Goal: Task Accomplishment & Management: Manage account settings

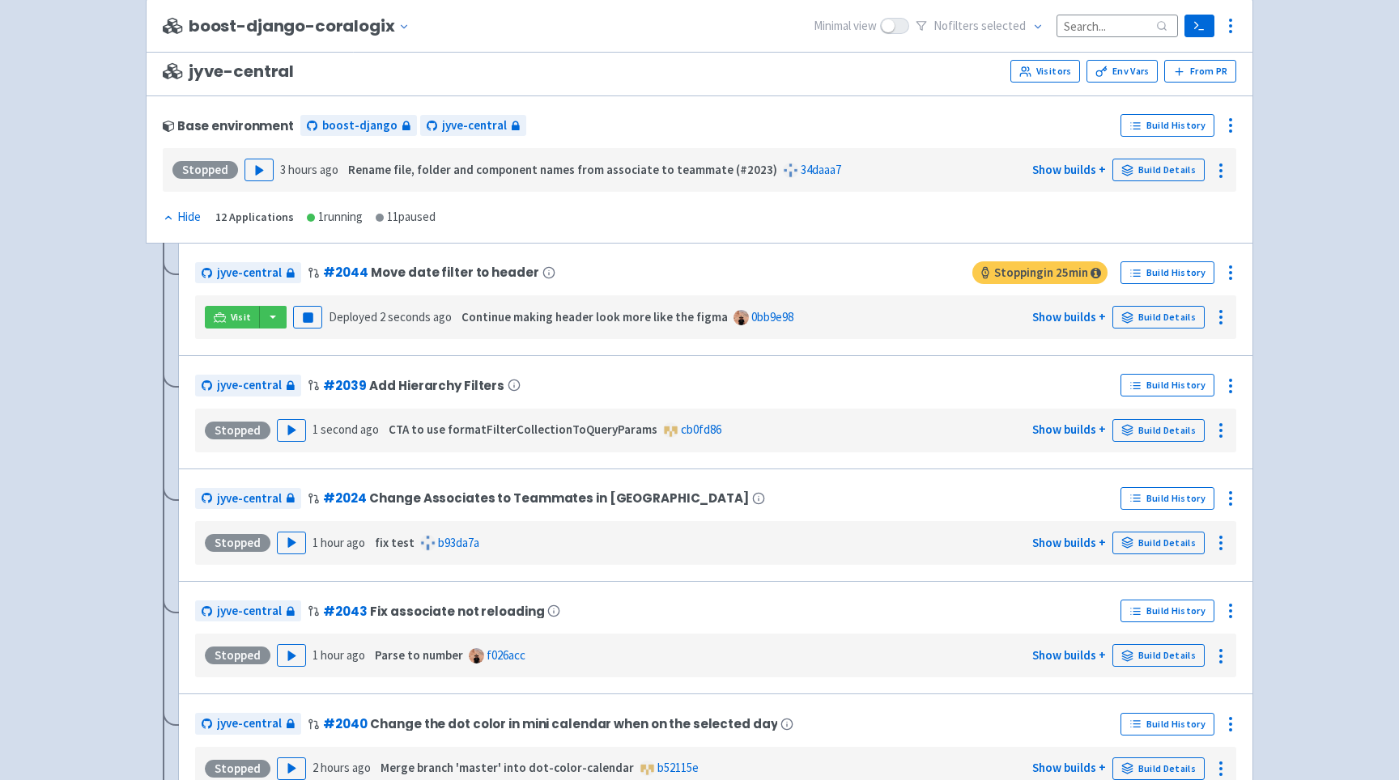
scroll to position [3056, 0]
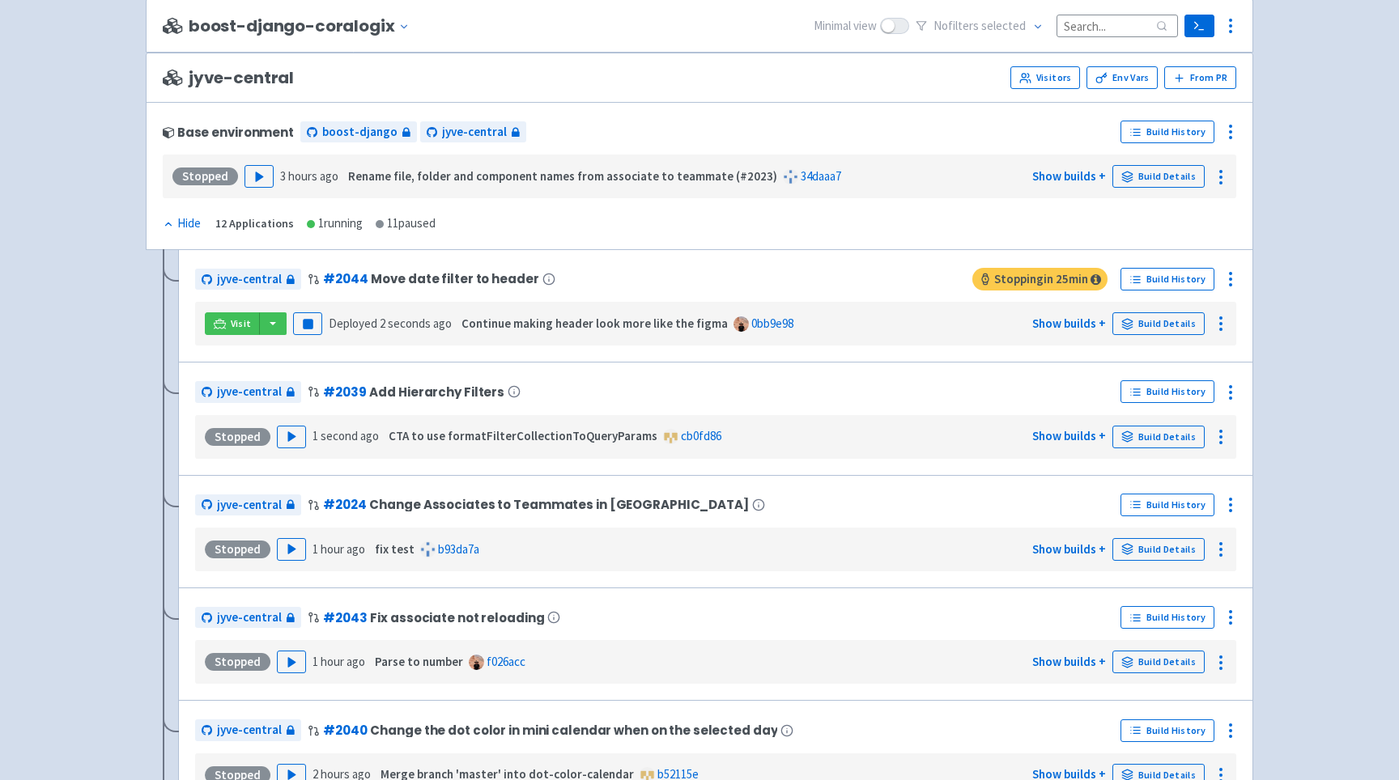
click at [934, 308] on div "jyve-central # 2044 Move date filter to header Stopping in 25 min Build History…" at bounding box center [715, 305] width 1041 height 79
click at [925, 432] on div "Stopped Play 1 second ago CTA to use formatFilterCollectionToQueryParams cb0fd8…" at bounding box center [716, 437] width 1028 height 31
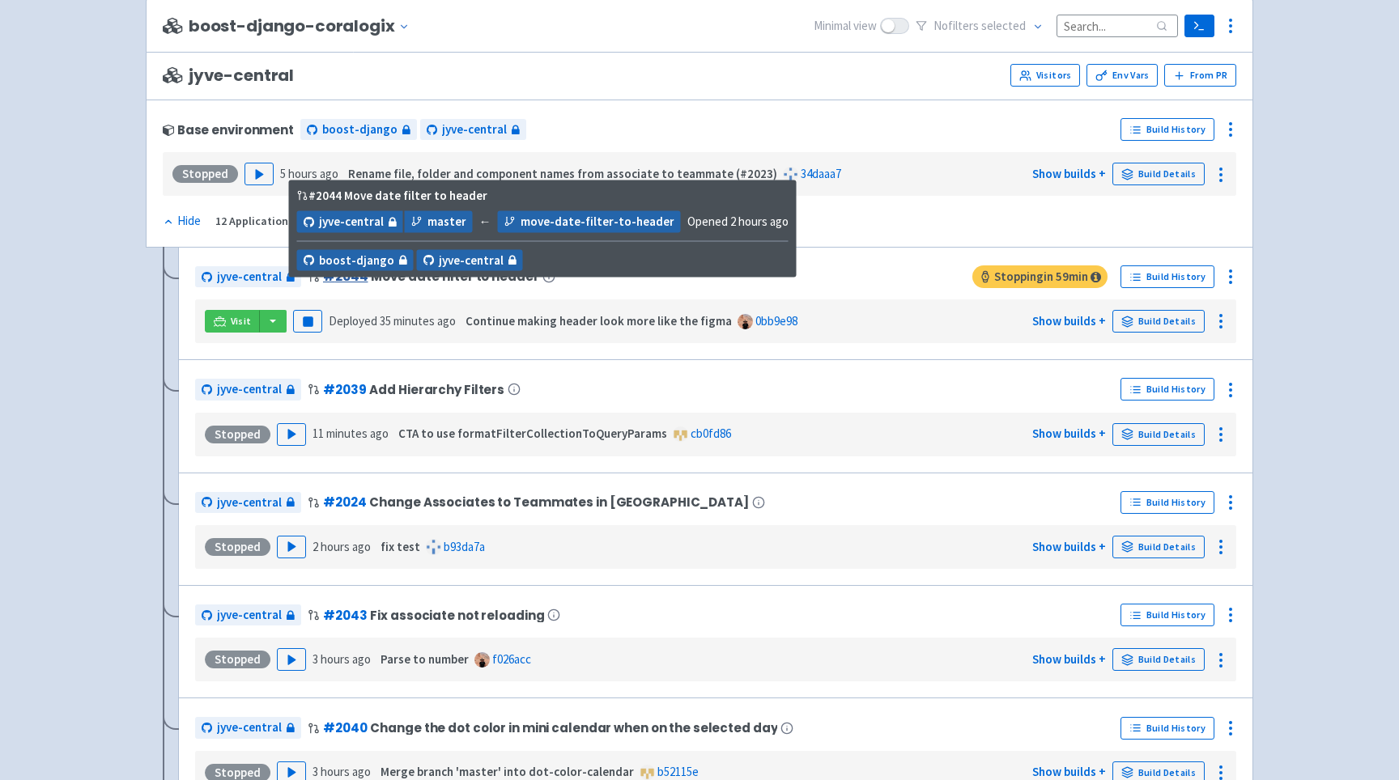
scroll to position [3090, 0]
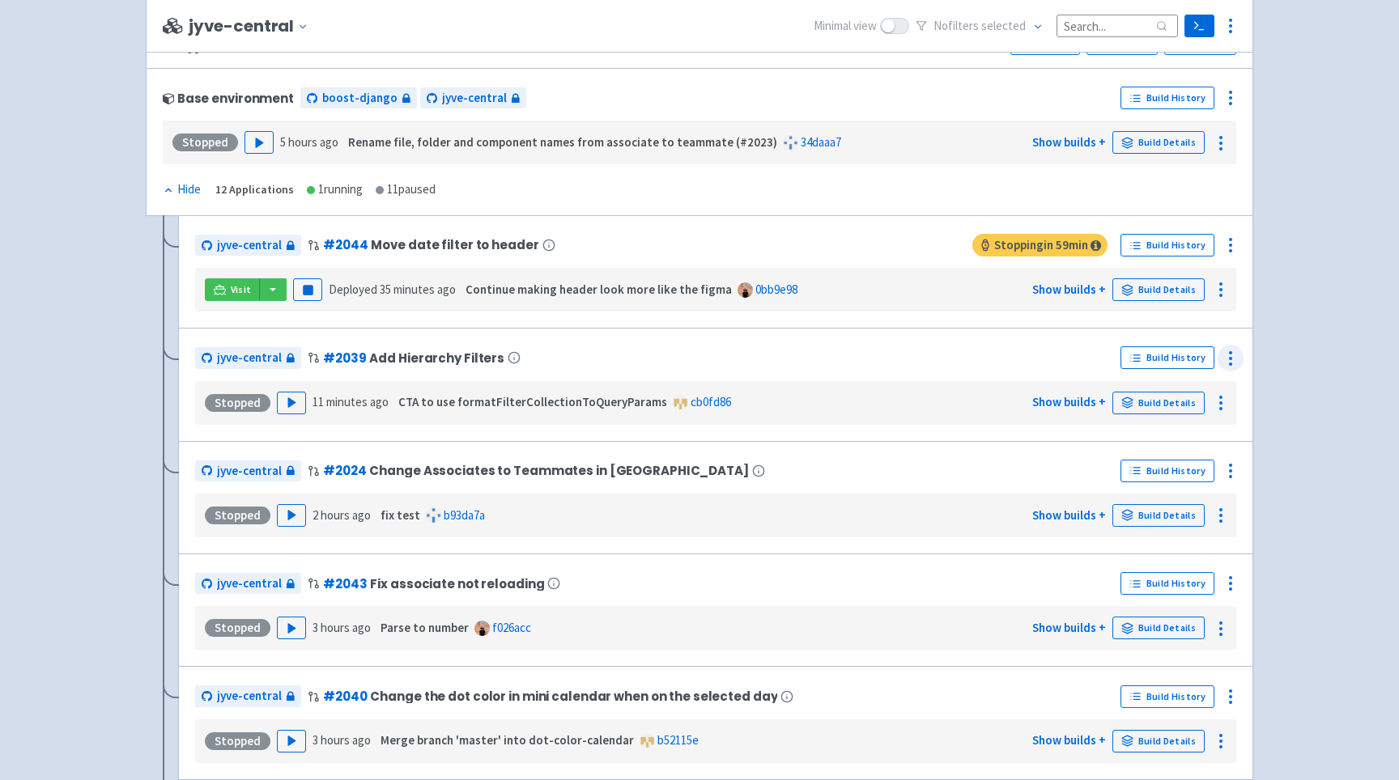
click at [1238, 368] on icon at bounding box center [1229, 358] width 19 height 19
click at [1199, 393] on link "Configure" at bounding box center [1169, 394] width 146 height 29
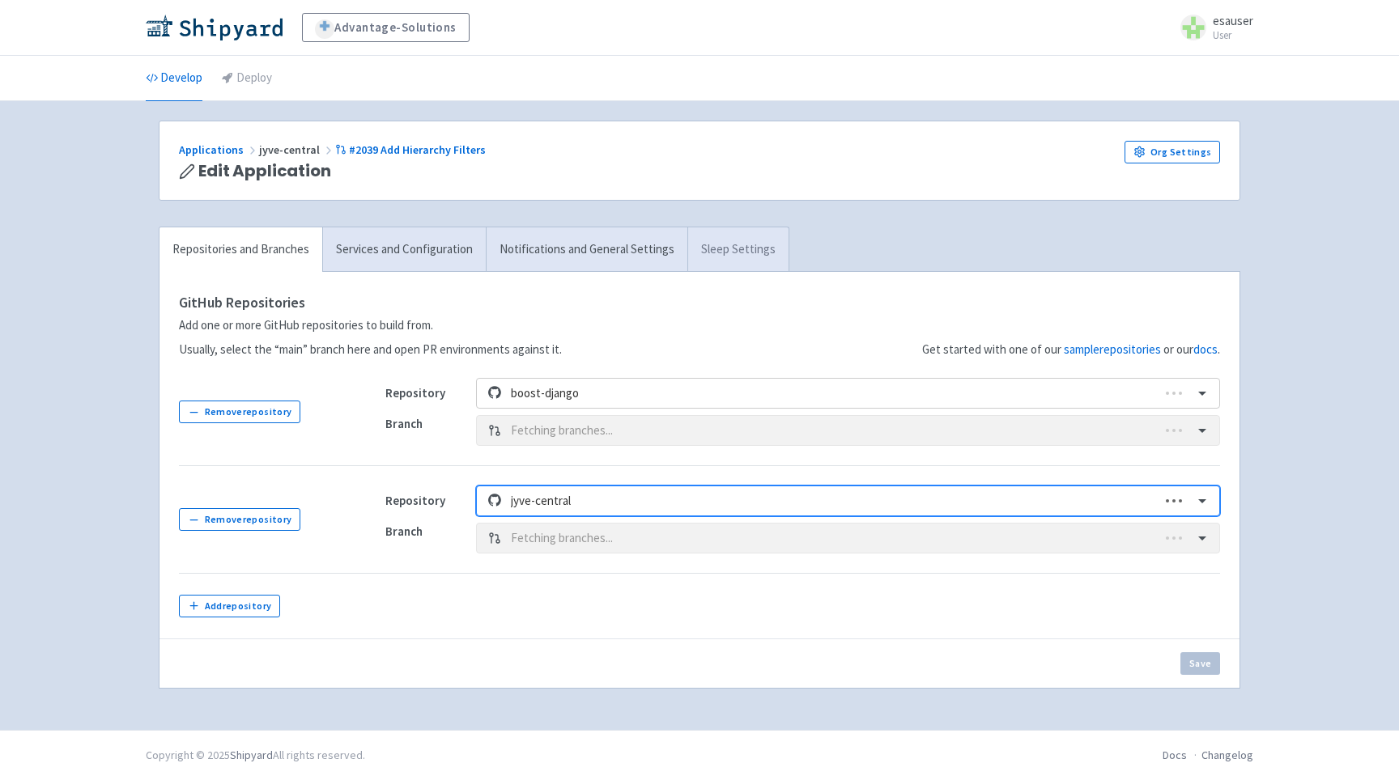
click at [733, 258] on link "Sleep Settings" at bounding box center [737, 249] width 101 height 45
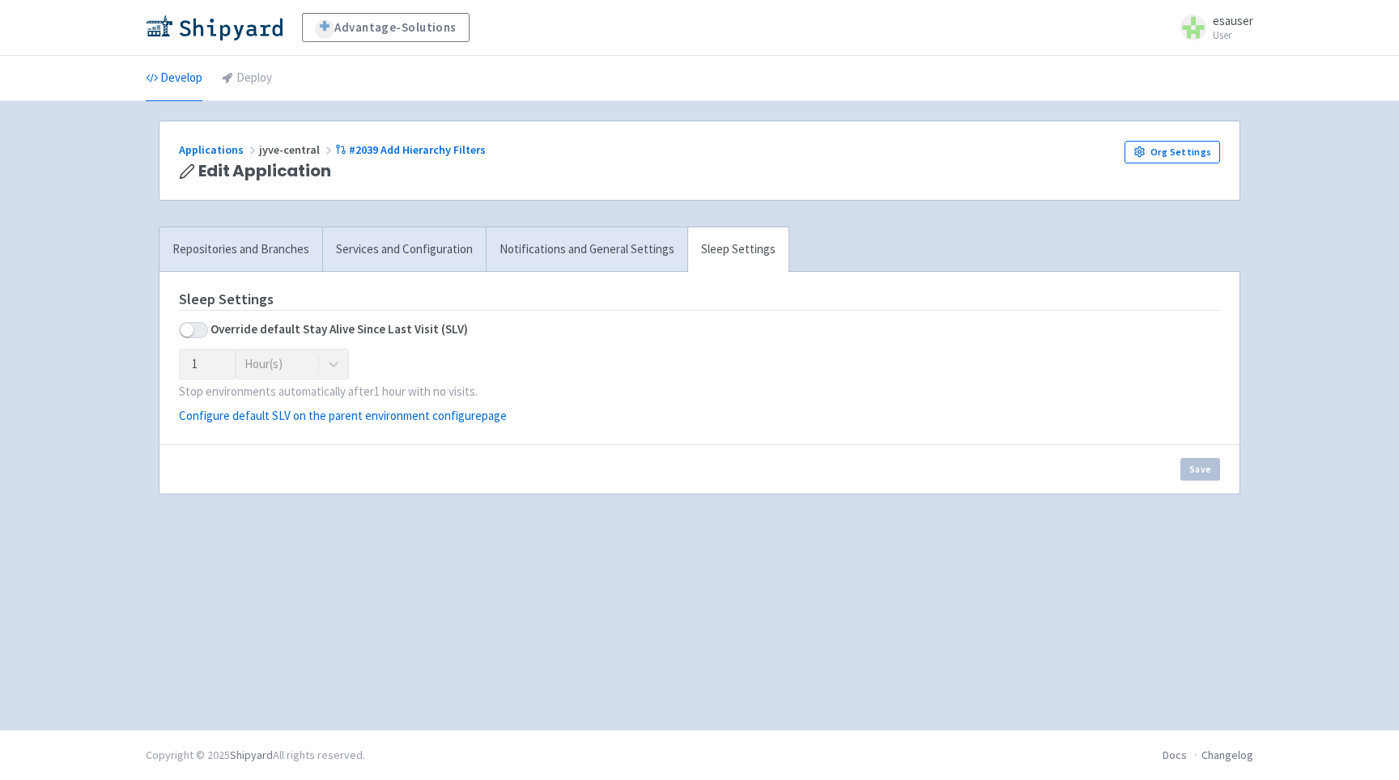
click at [179, 335] on label at bounding box center [193, 330] width 29 height 16
click at [179, 335] on input "checkbox" at bounding box center [184, 330] width 11 height 11
checkbox input "true"
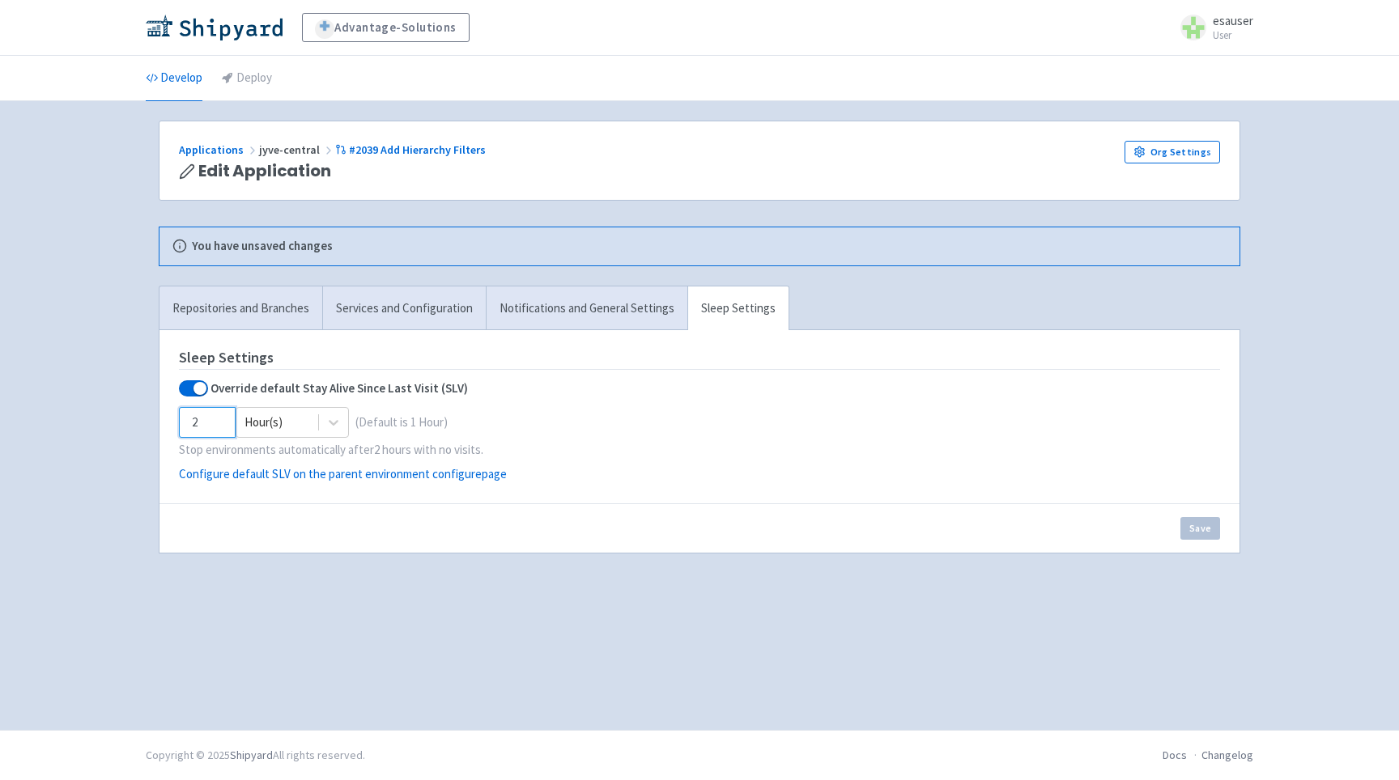
drag, startPoint x: 211, startPoint y: 418, endPoint x: 129, endPoint y: 418, distance: 82.6
type input "2"
click at [179, 418] on input "2" at bounding box center [207, 422] width 57 height 31
type input "5"
click at [320, 428] on div at bounding box center [333, 422] width 29 height 29
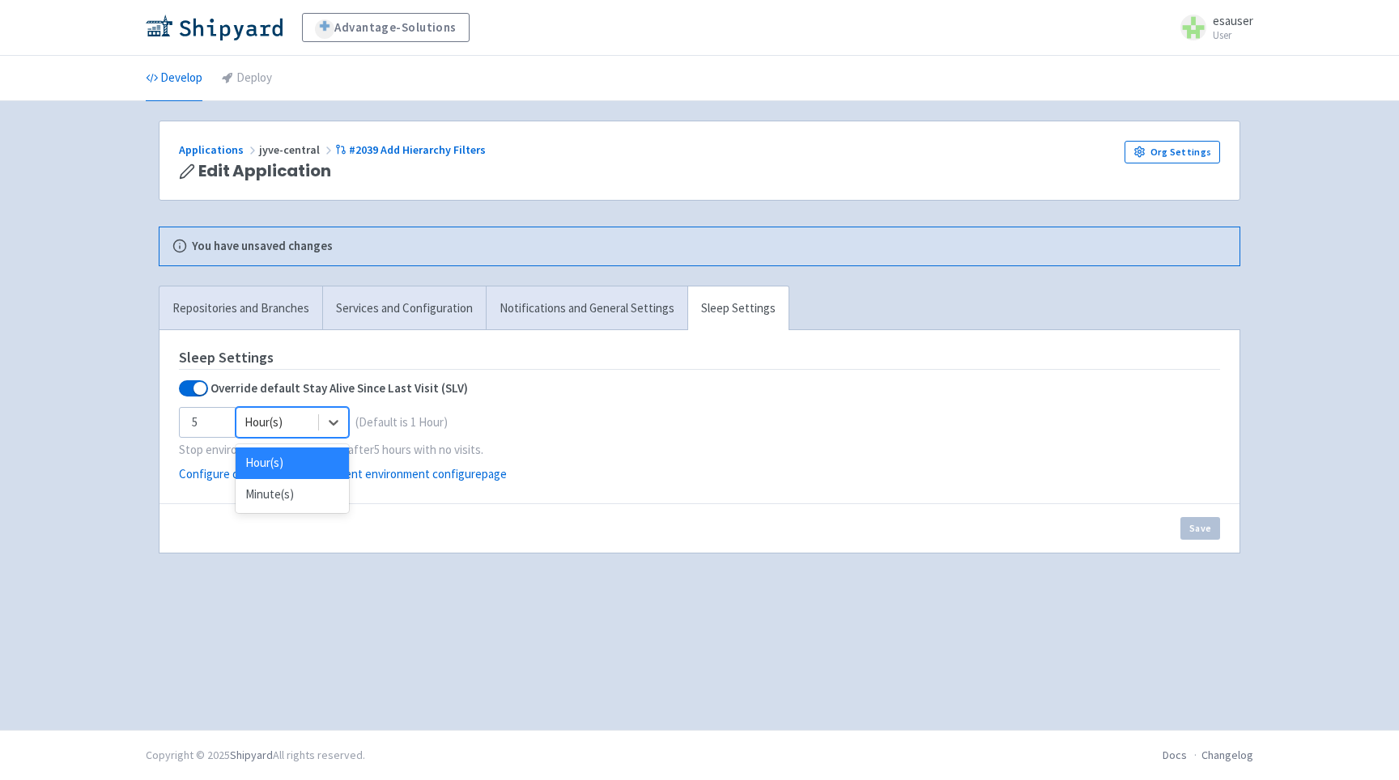
click at [499, 443] on p "Stop environments automatically after 5 hours with no visits." at bounding box center [699, 450] width 1041 height 19
click at [208, 425] on input "5" at bounding box center [207, 422] width 57 height 31
click at [795, 533] on div "Save" at bounding box center [699, 527] width 1080 height 49
click at [1105, 527] on div "Save" at bounding box center [699, 527] width 1080 height 49
click at [223, 415] on input "4" at bounding box center [207, 422] width 57 height 31
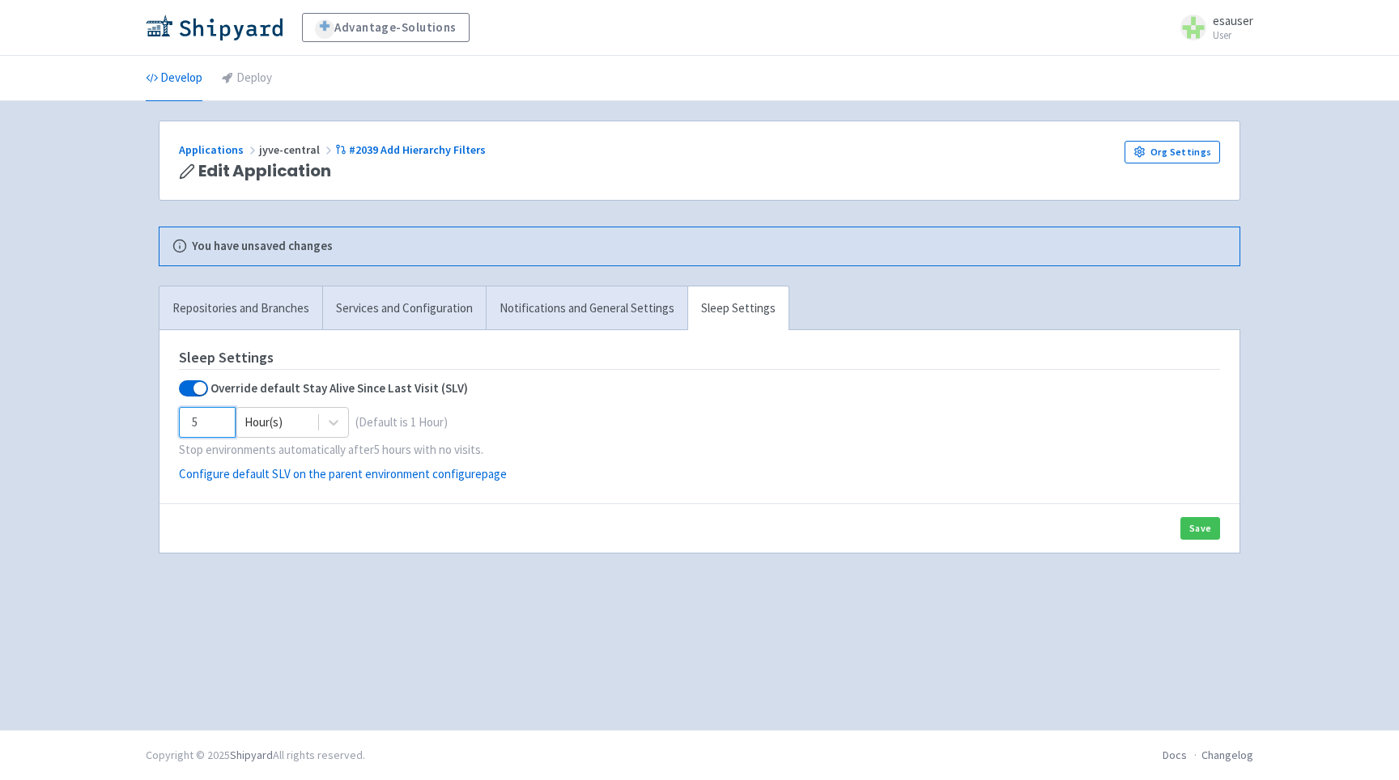
type input "5"
click at [212, 418] on input "5" at bounding box center [207, 422] width 57 height 31
click at [1193, 522] on button "Save" at bounding box center [1200, 528] width 40 height 23
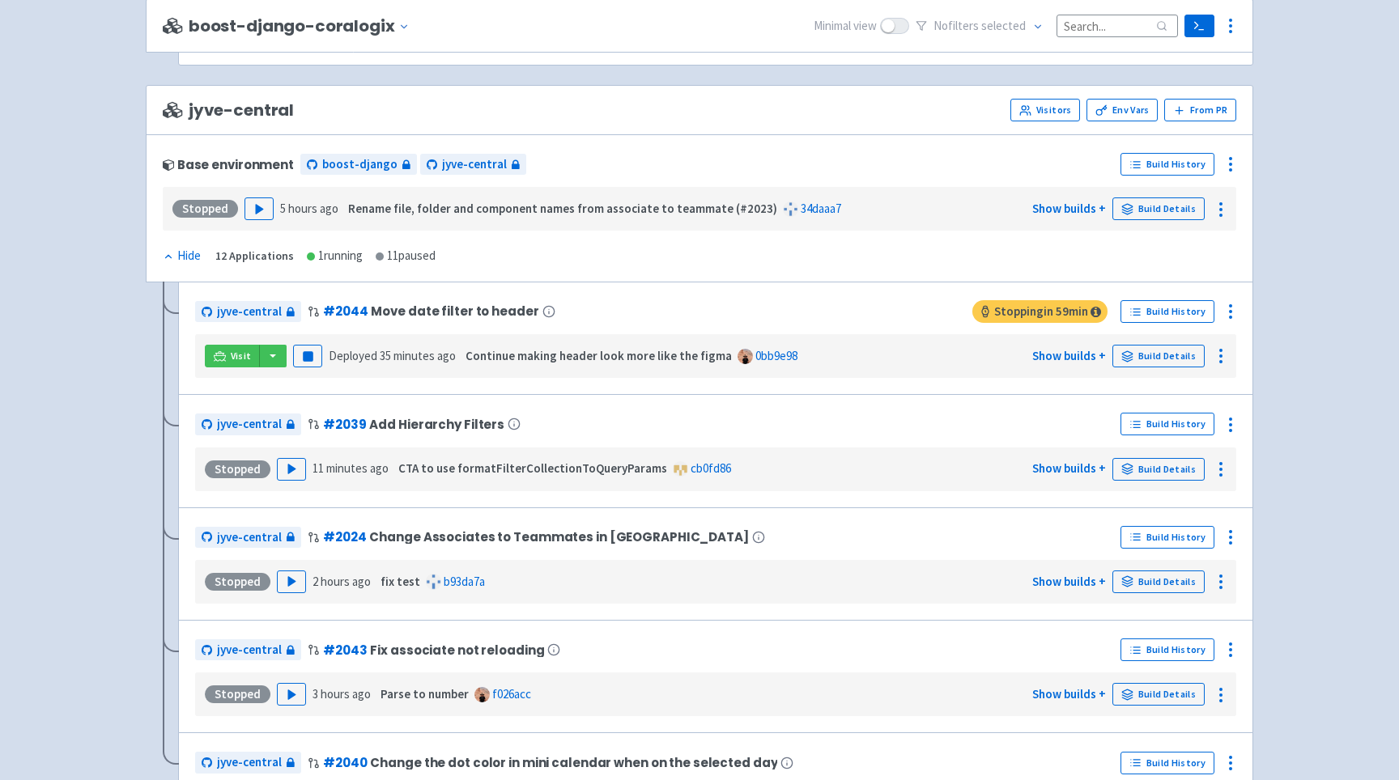
scroll to position [3028, 0]
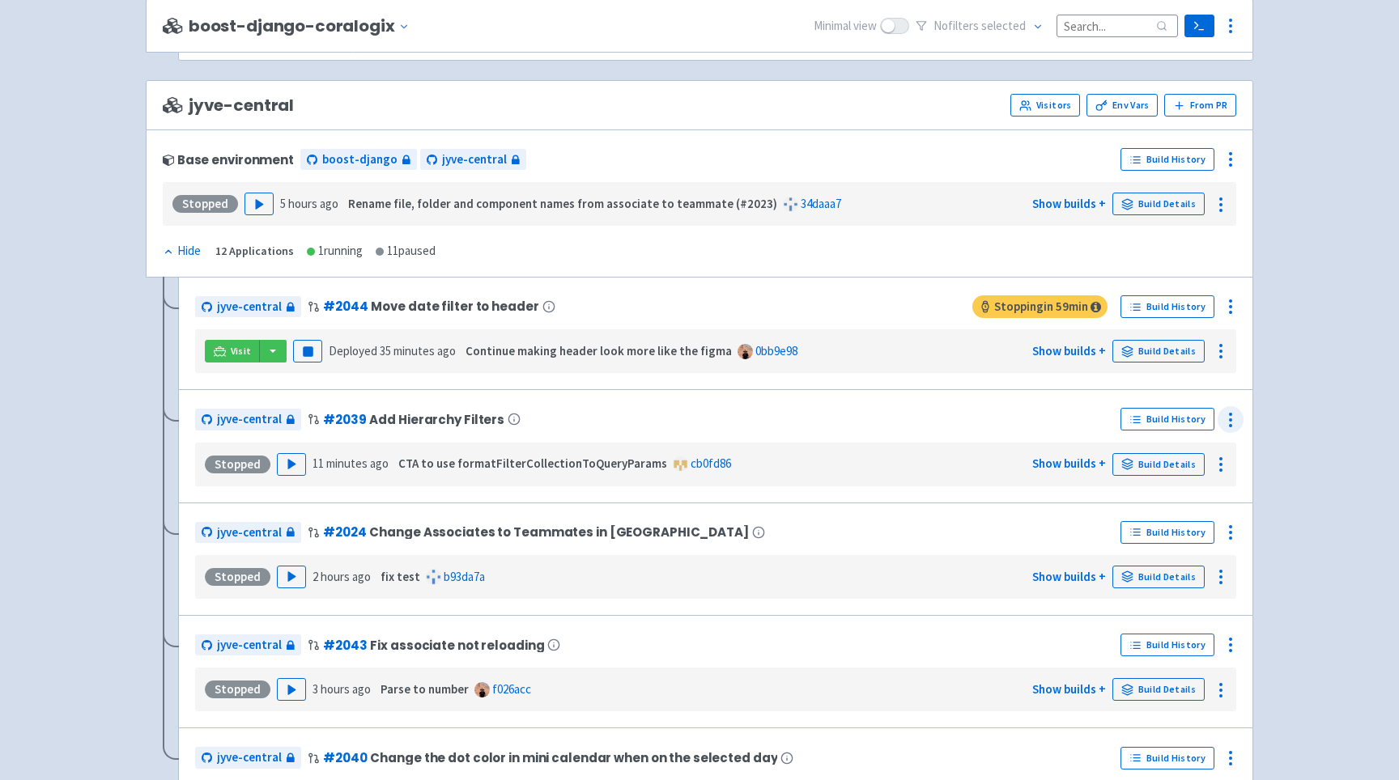
click at [1229, 430] on icon at bounding box center [1229, 419] width 19 height 19
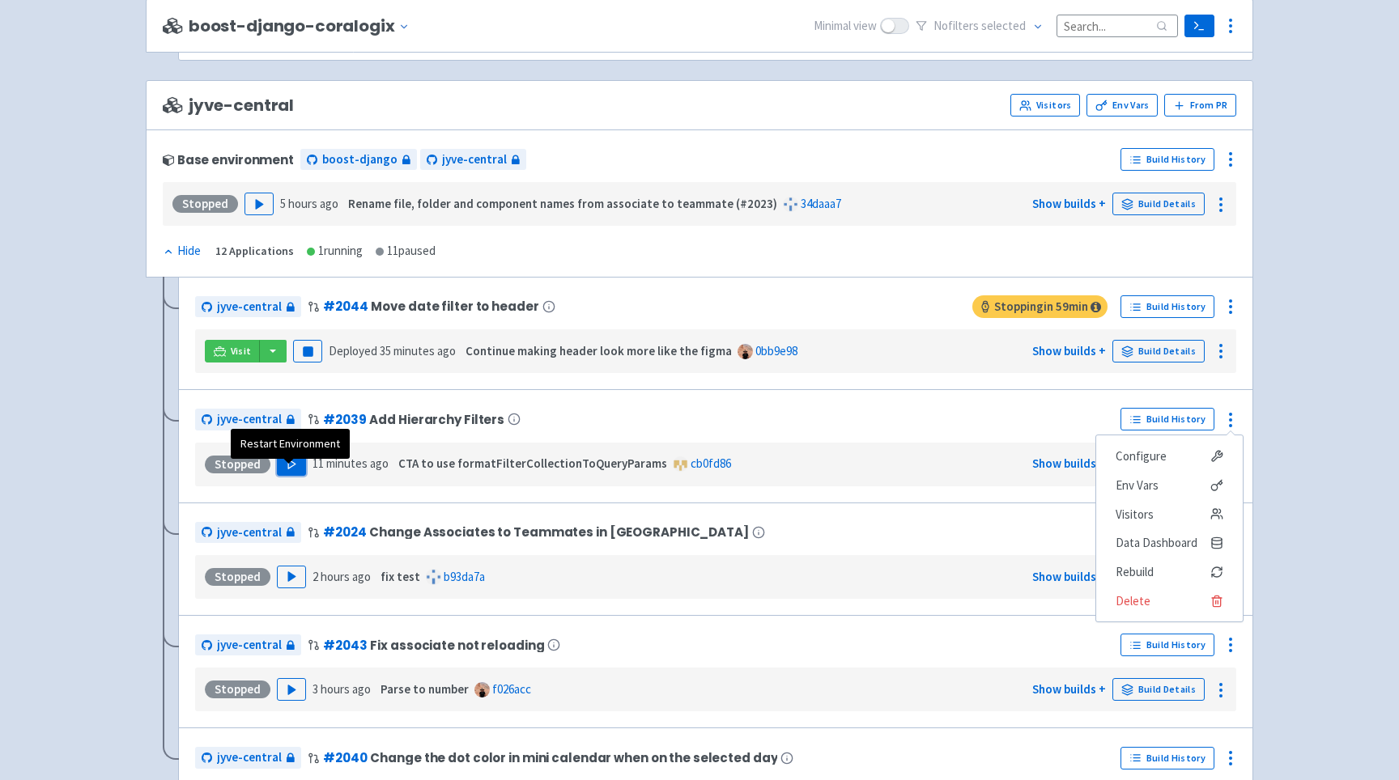
click at [280, 472] on button "Play" at bounding box center [291, 464] width 29 height 23
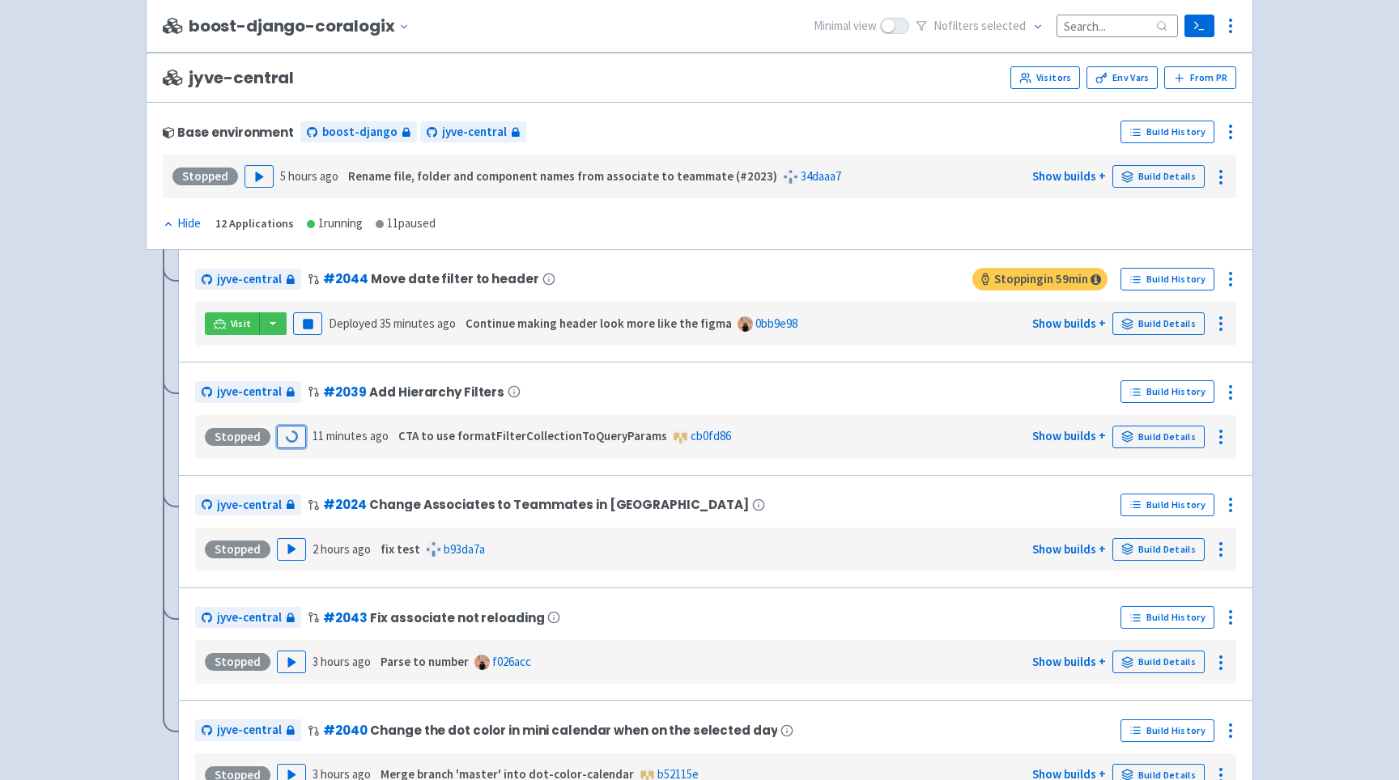
scroll to position [3064, 0]
